Goal: Find contact information: Find contact information

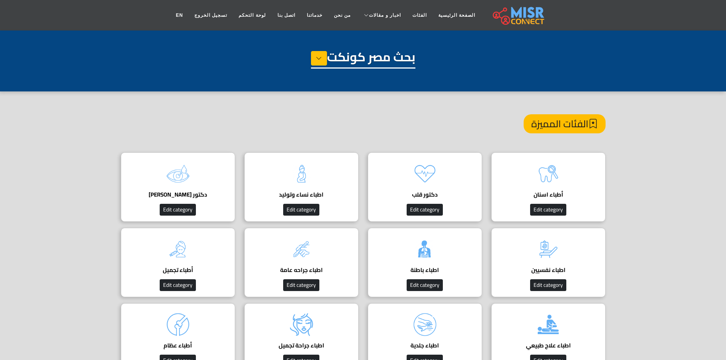
click at [302, 48] on div "**********" at bounding box center [363, 105] width 726 height 150
click at [316, 59] on icon at bounding box center [319, 58] width 6 height 11
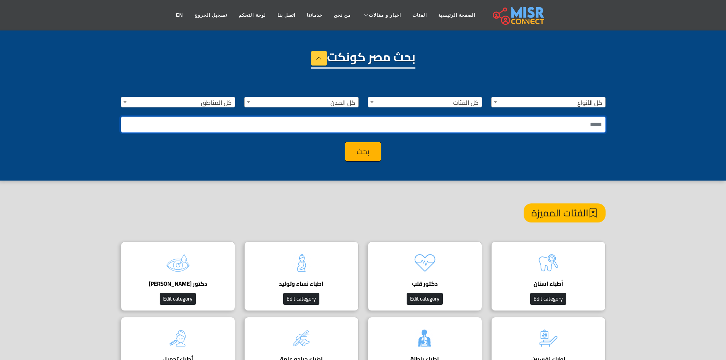
click at [505, 122] on input "text" at bounding box center [363, 125] width 485 height 16
type input "*"
type input "**********"
click at [345, 142] on button "بحث" at bounding box center [363, 152] width 36 height 20
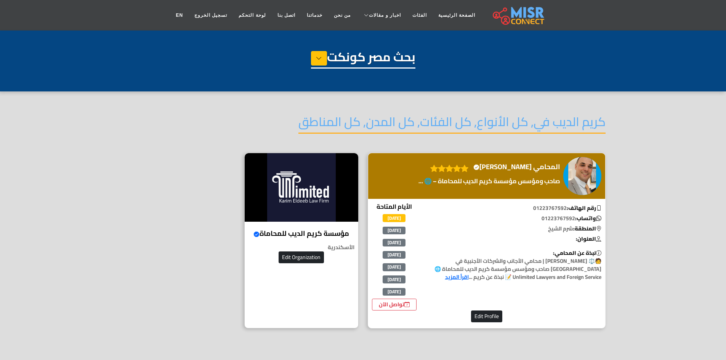
click at [469, 276] on link "اقرأ المزيد" at bounding box center [457, 277] width 24 height 10
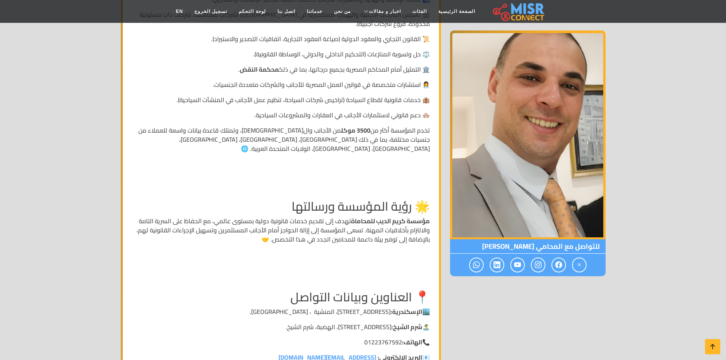
scroll to position [953, 0]
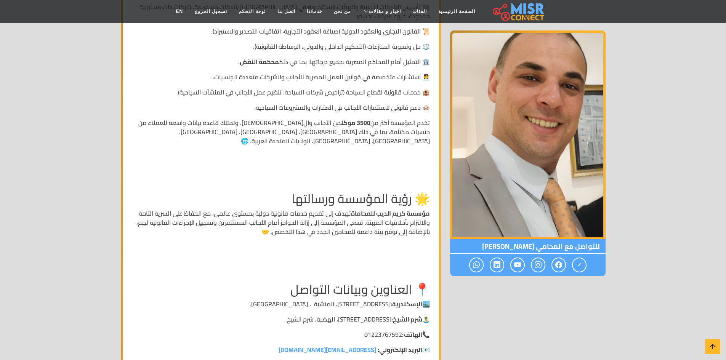
click at [395, 344] on strong "البريد الإلكتروني:" at bounding box center [400, 349] width 45 height 11
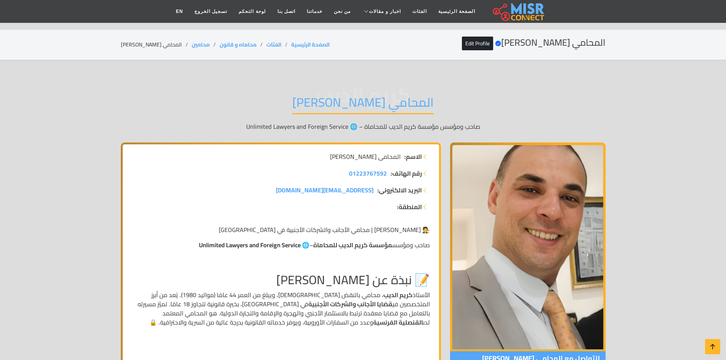
scroll to position [953, 0]
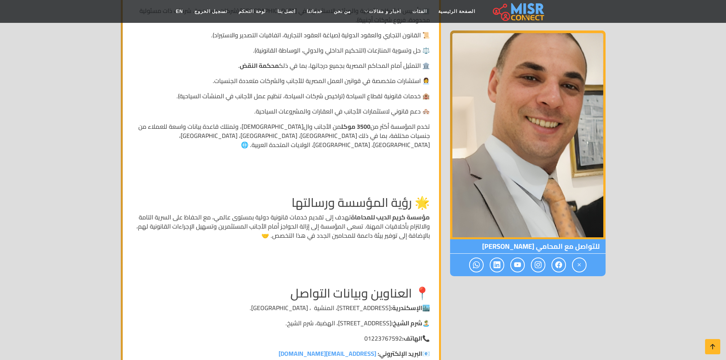
scroll to position [1105, 0]
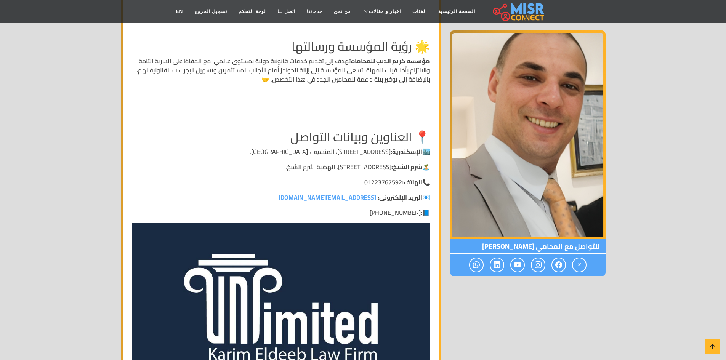
click at [369, 192] on link "kingarim@hotmail.com" at bounding box center [328, 197] width 98 height 11
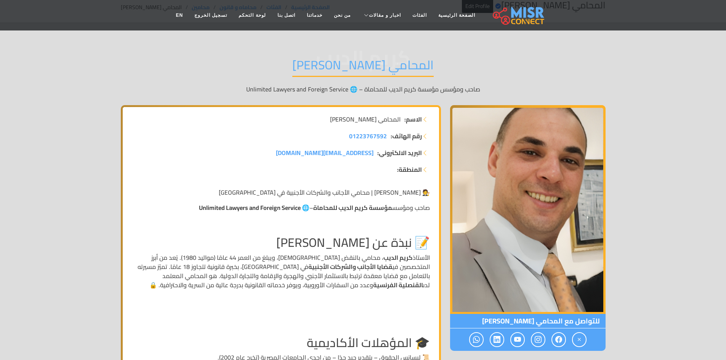
scroll to position [0, 0]
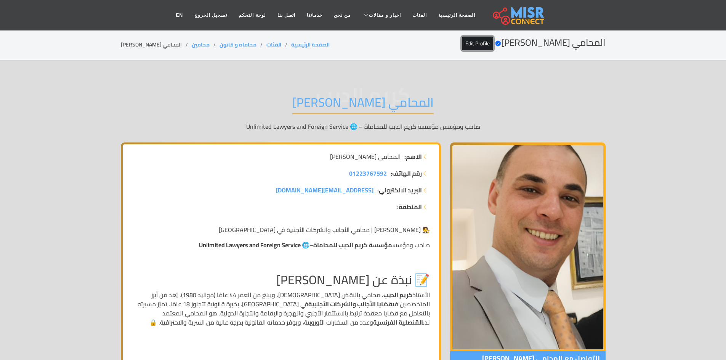
click at [493, 45] on link "Edit Profile" at bounding box center [477, 44] width 31 height 14
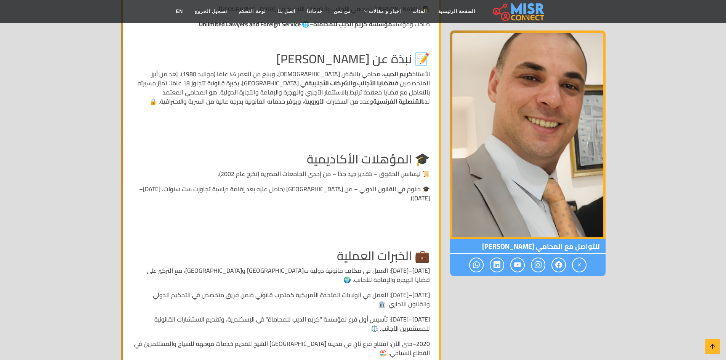
scroll to position [152, 0]
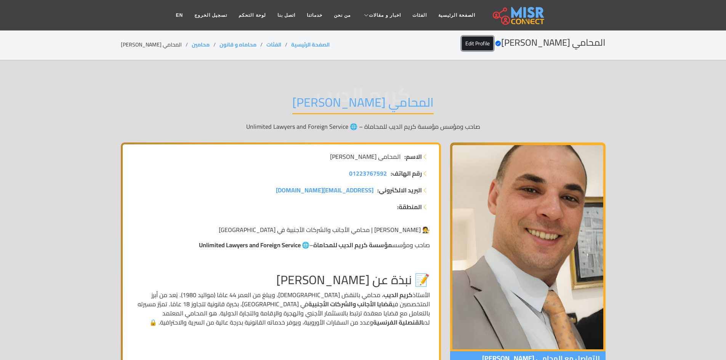
click at [493, 43] on link "Edit Profile" at bounding box center [477, 44] width 31 height 14
click at [493, 39] on link "Edit Profile" at bounding box center [477, 44] width 31 height 14
click at [189, 14] on link "EN" at bounding box center [179, 15] width 19 height 14
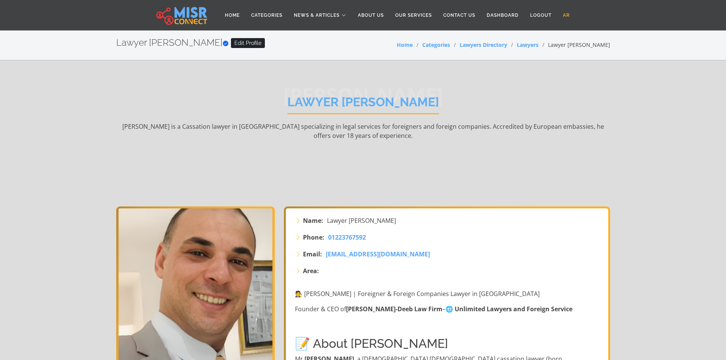
click at [570, 14] on link "AR" at bounding box center [566, 15] width 18 height 14
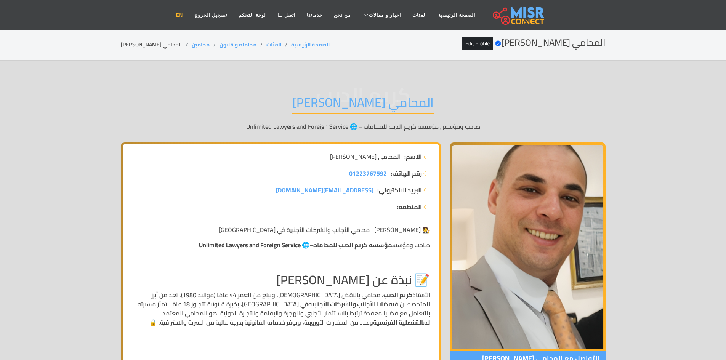
click at [189, 16] on link "EN" at bounding box center [179, 15] width 19 height 14
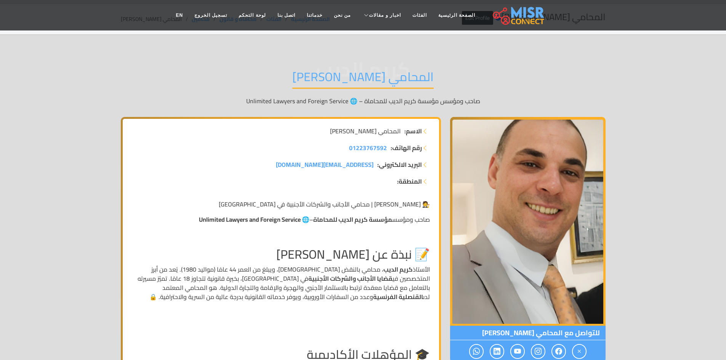
scroll to position [38, 0]
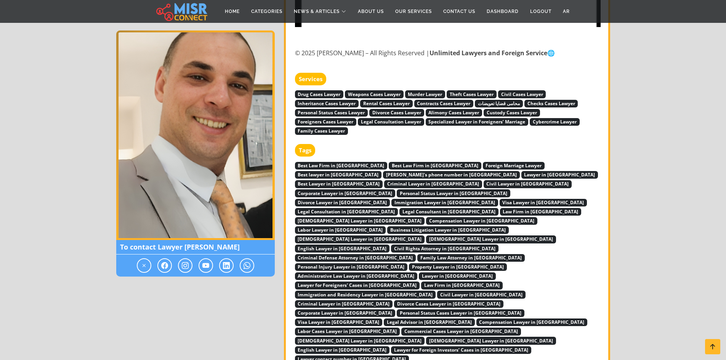
scroll to position [2515, 0]
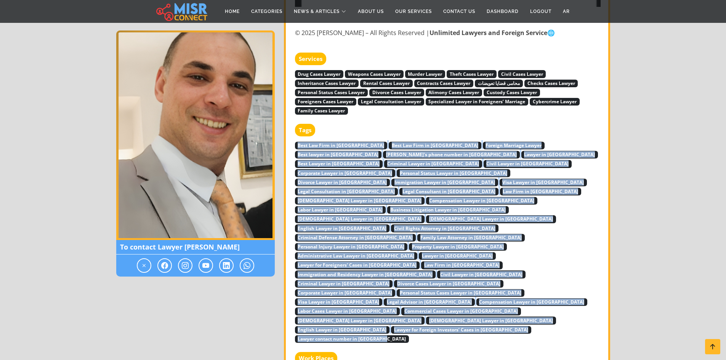
drag, startPoint x: 592, startPoint y: 94, endPoint x: 506, endPoint y: 247, distance: 176.3
click at [506, 247] on div "Tags Best Law Firm in [GEOGRAPHIC_DATA] Best Law Firm in [GEOGRAPHIC_DATA] Fore…" at bounding box center [448, 233] width 306 height 219
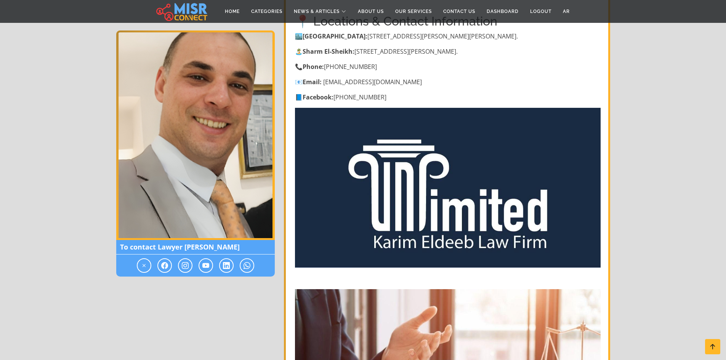
scroll to position [1067, 0]
